Goal: Transaction & Acquisition: Purchase product/service

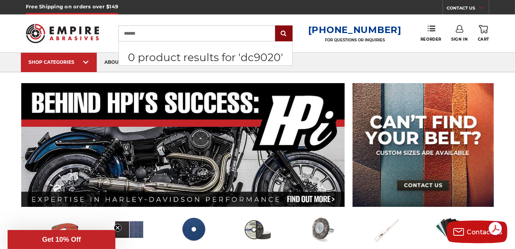
type input "*******"
click at [290, 32] on input "submit" at bounding box center [283, 33] width 15 height 15
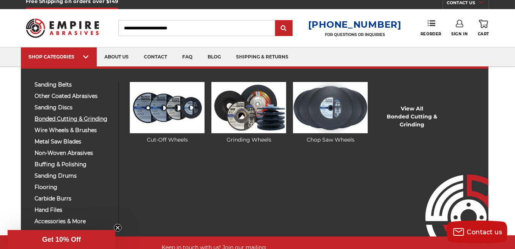
scroll to position [38, 0]
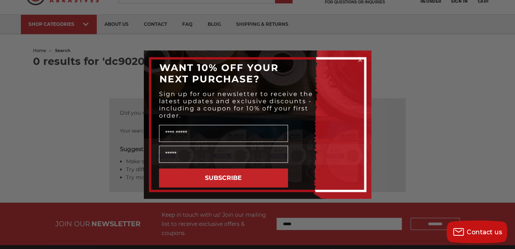
click at [359, 58] on icon "Close dialog" at bounding box center [359, 59] width 3 height 3
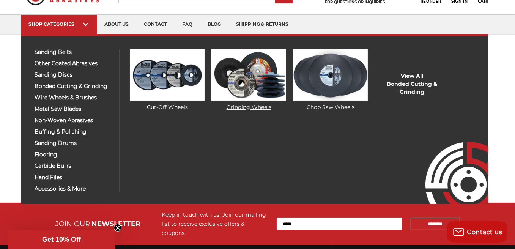
click at [263, 80] on img at bounding box center [248, 74] width 75 height 51
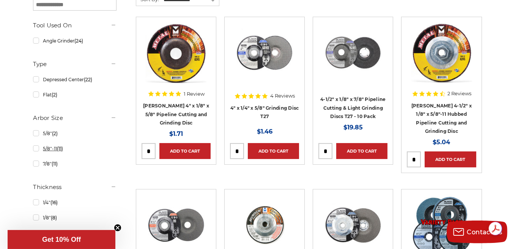
scroll to position [228, 0]
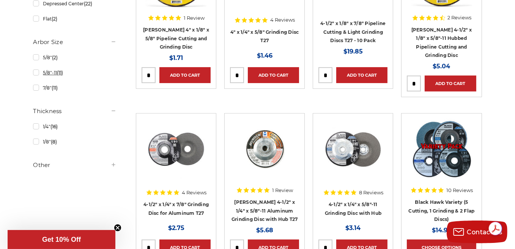
click at [36, 73] on link "5/8"-11 (11)" at bounding box center [74, 72] width 83 height 13
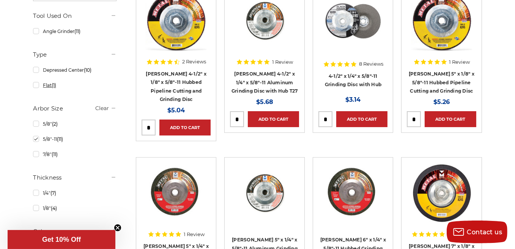
scroll to position [190, 0]
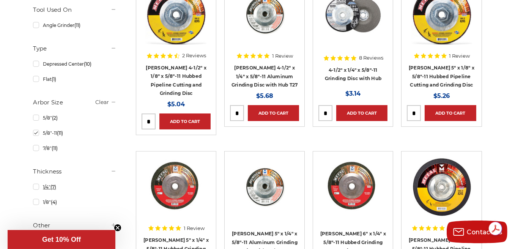
click at [37, 187] on link "1/4" (7)" at bounding box center [74, 186] width 83 height 13
